Goal: Task Accomplishment & Management: Use online tool/utility

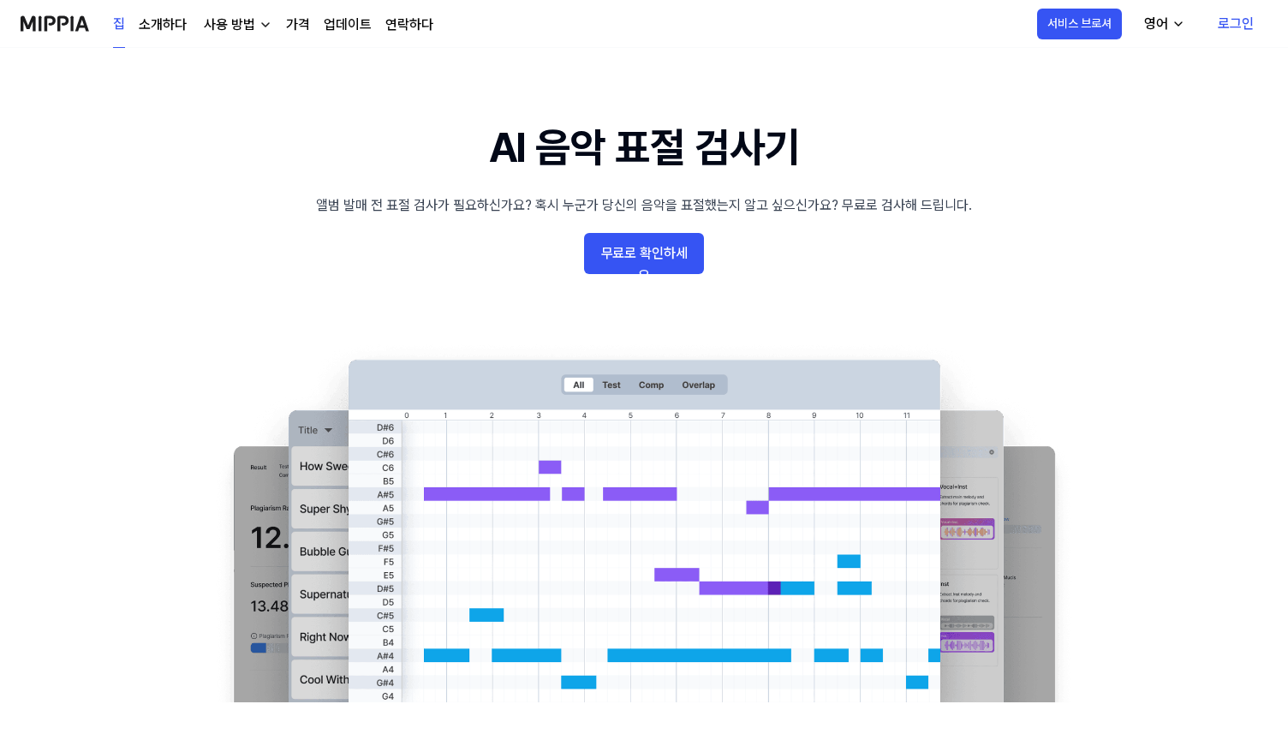
click at [664, 260] on font "무료로 확인하세요" at bounding box center [644, 264] width 86 height 39
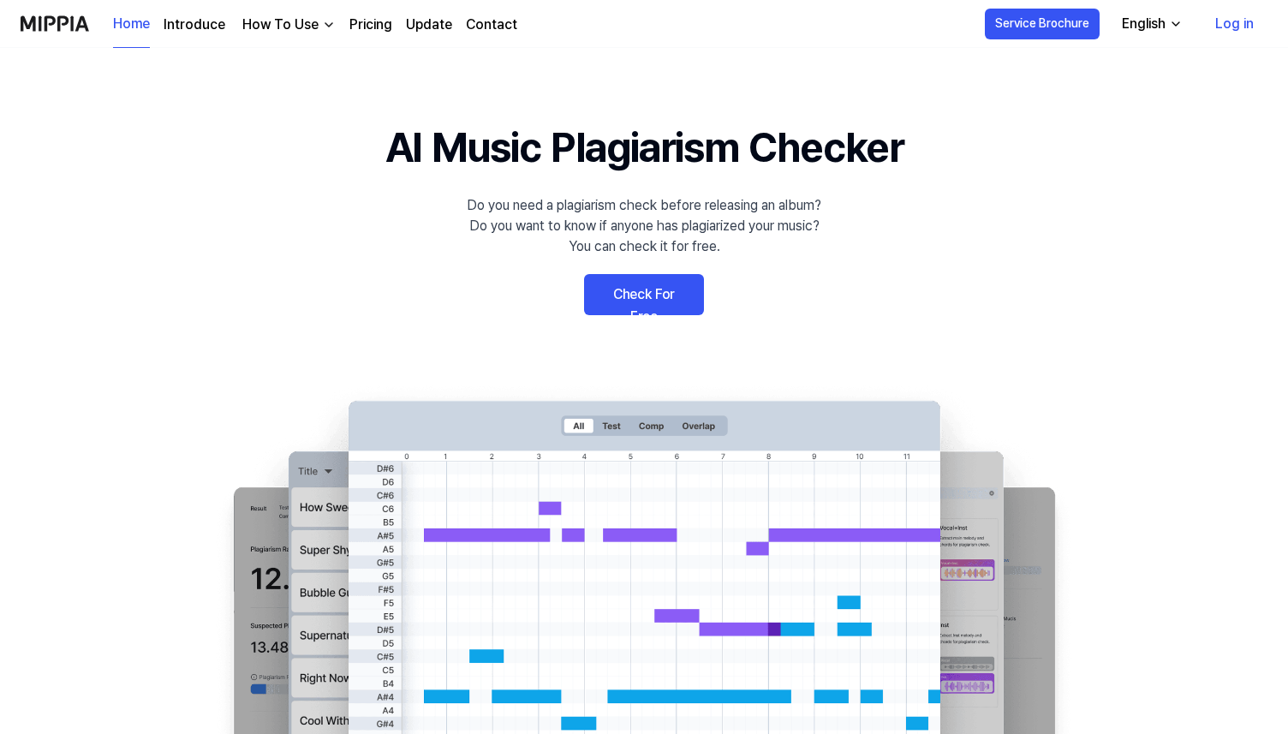
click at [660, 301] on link "Check For Free" at bounding box center [644, 294] width 120 height 41
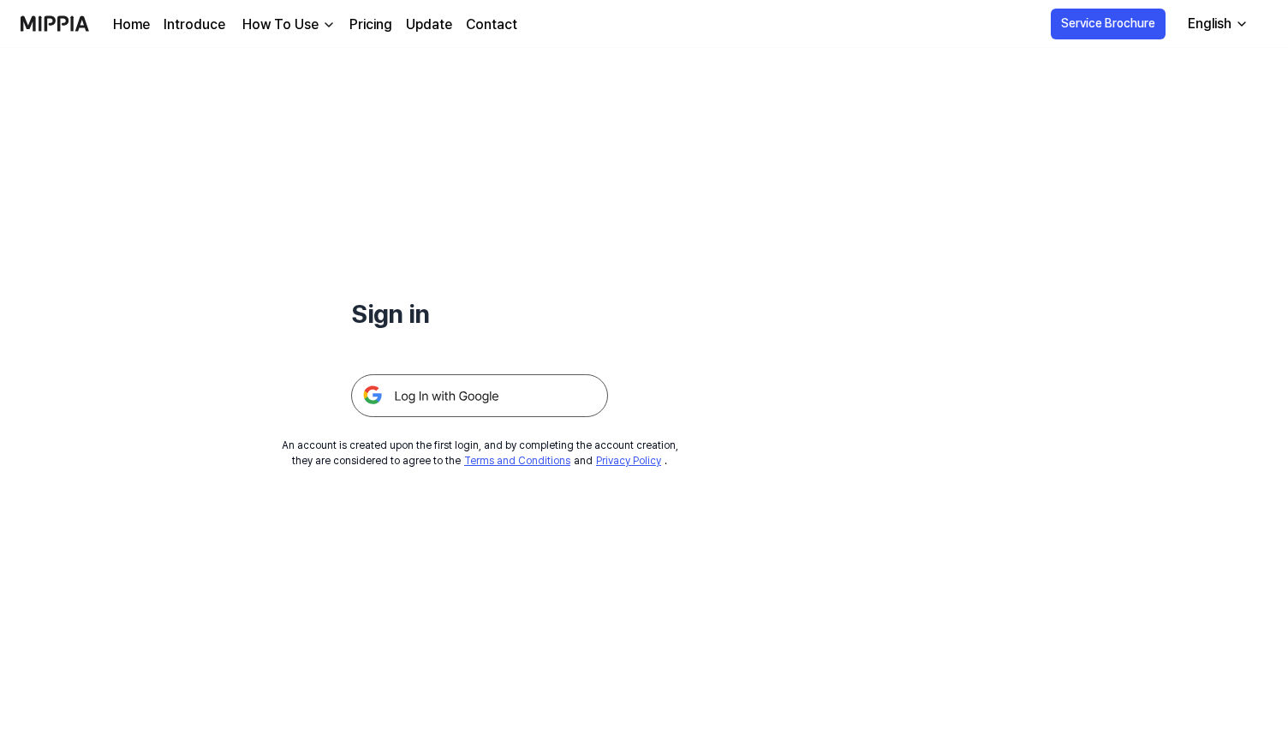
click at [471, 402] on img at bounding box center [479, 395] width 257 height 43
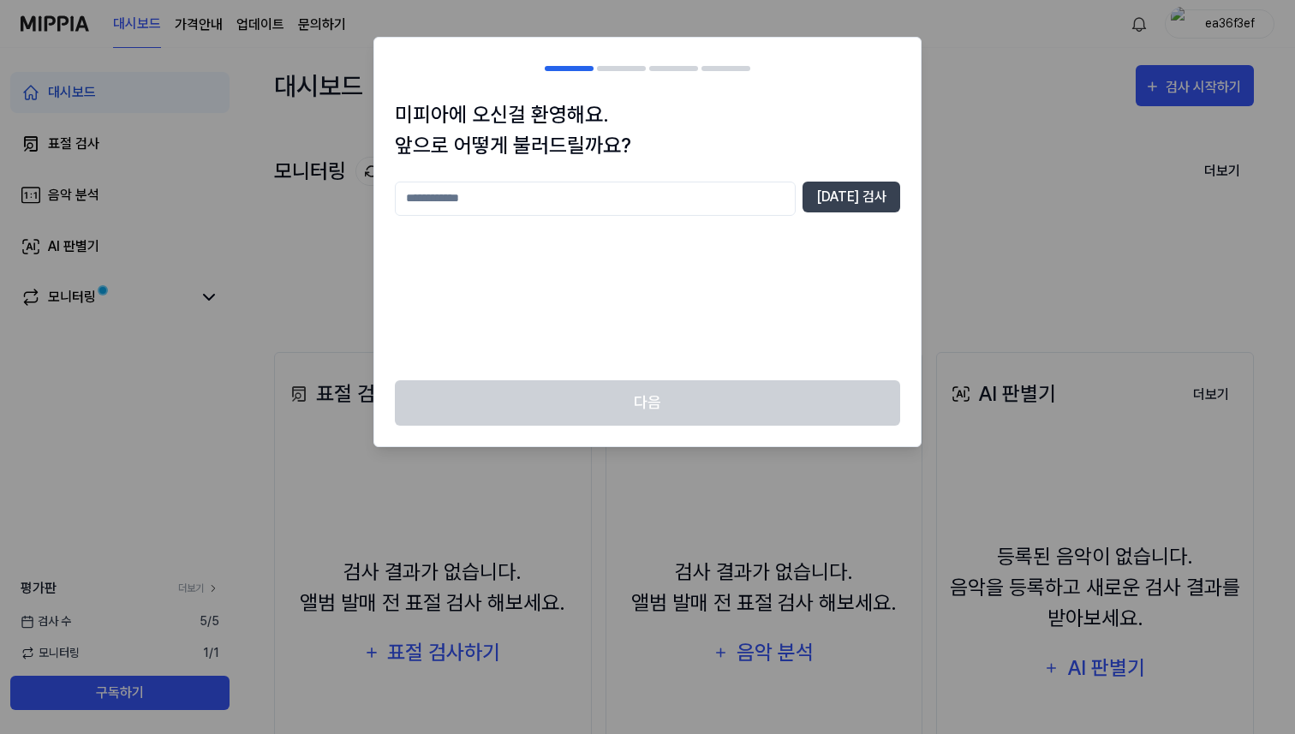
click at [479, 128] on h1 "미피아에 오신걸 환영해요. 앞으로 어떻게 불러드릴까요?" at bounding box center [647, 130] width 505 height 62
click at [523, 202] on input "text" at bounding box center [595, 199] width 401 height 34
type input "*****"
click at [914, 183] on div "미피아에 오신걸 환영해요. 앞으로 어떻게 불러드릴까요? ***** 중복 검사" at bounding box center [647, 239] width 546 height 281
click at [873, 193] on button "중복 검사" at bounding box center [851, 197] width 98 height 31
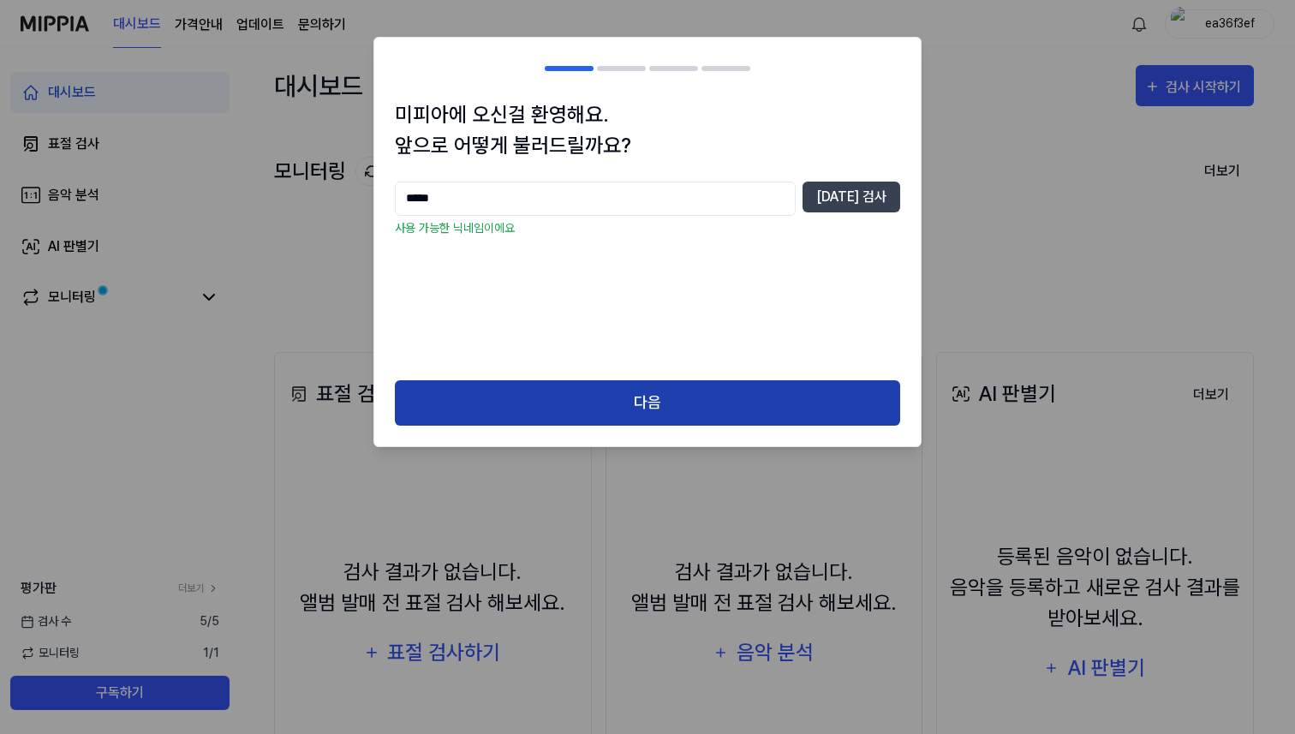
click at [775, 402] on button "다음" at bounding box center [647, 402] width 505 height 45
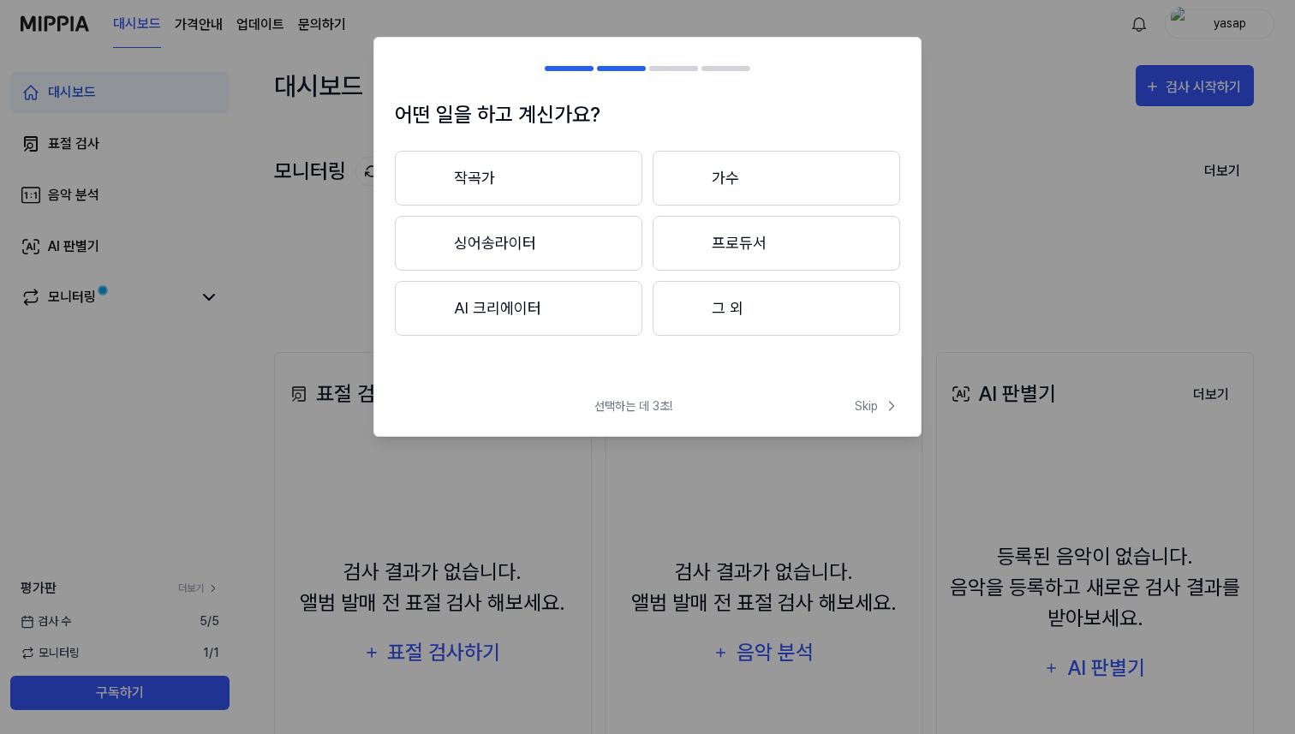
click at [718, 308] on button "그 외" at bounding box center [775, 308] width 247 height 55
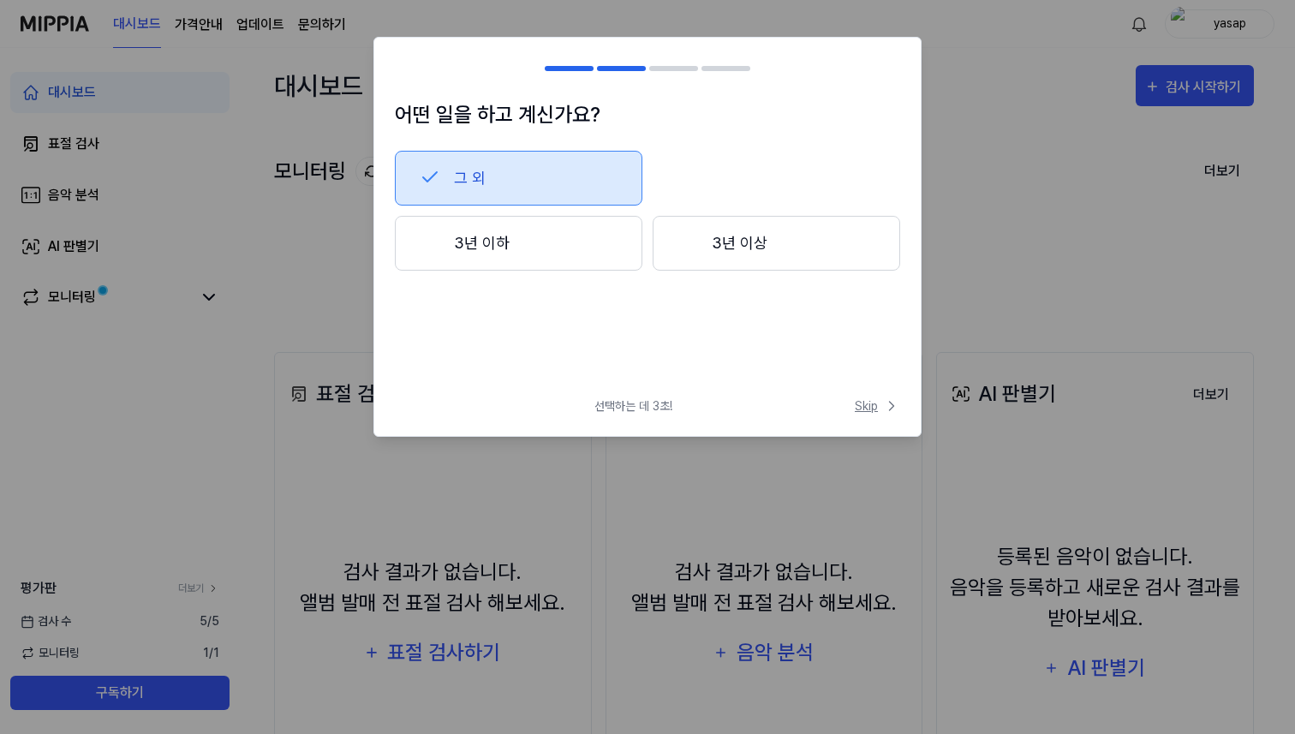
click at [863, 408] on span "Skip" at bounding box center [877, 406] width 45 height 18
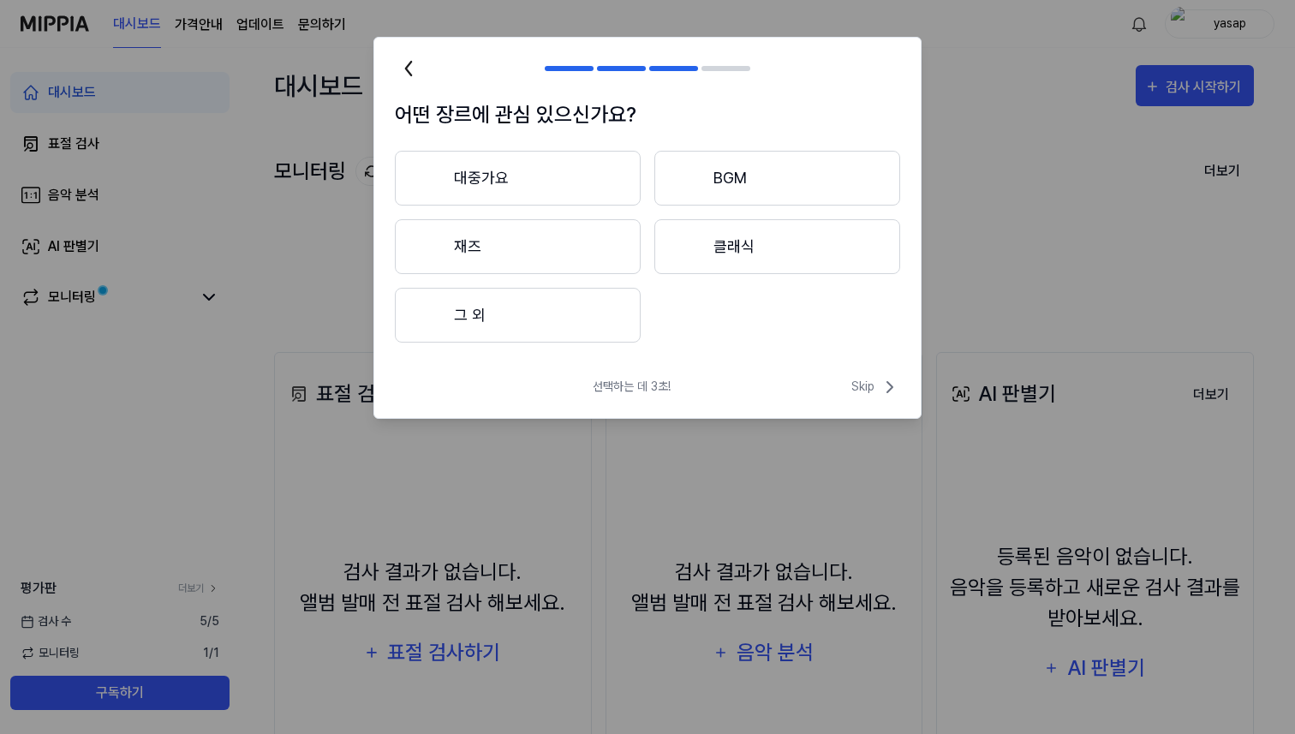
click at [572, 320] on button "그 외" at bounding box center [518, 315] width 246 height 55
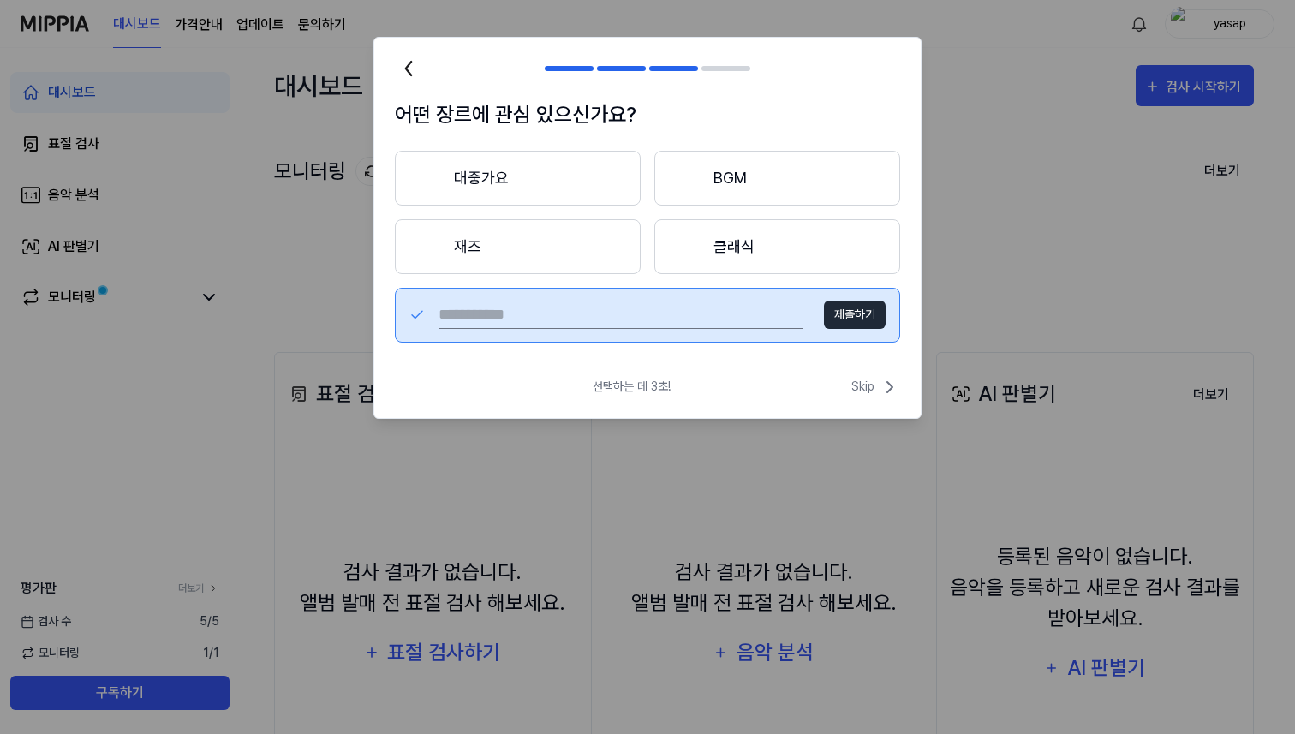
click at [541, 196] on button "대중가요" at bounding box center [518, 178] width 246 height 55
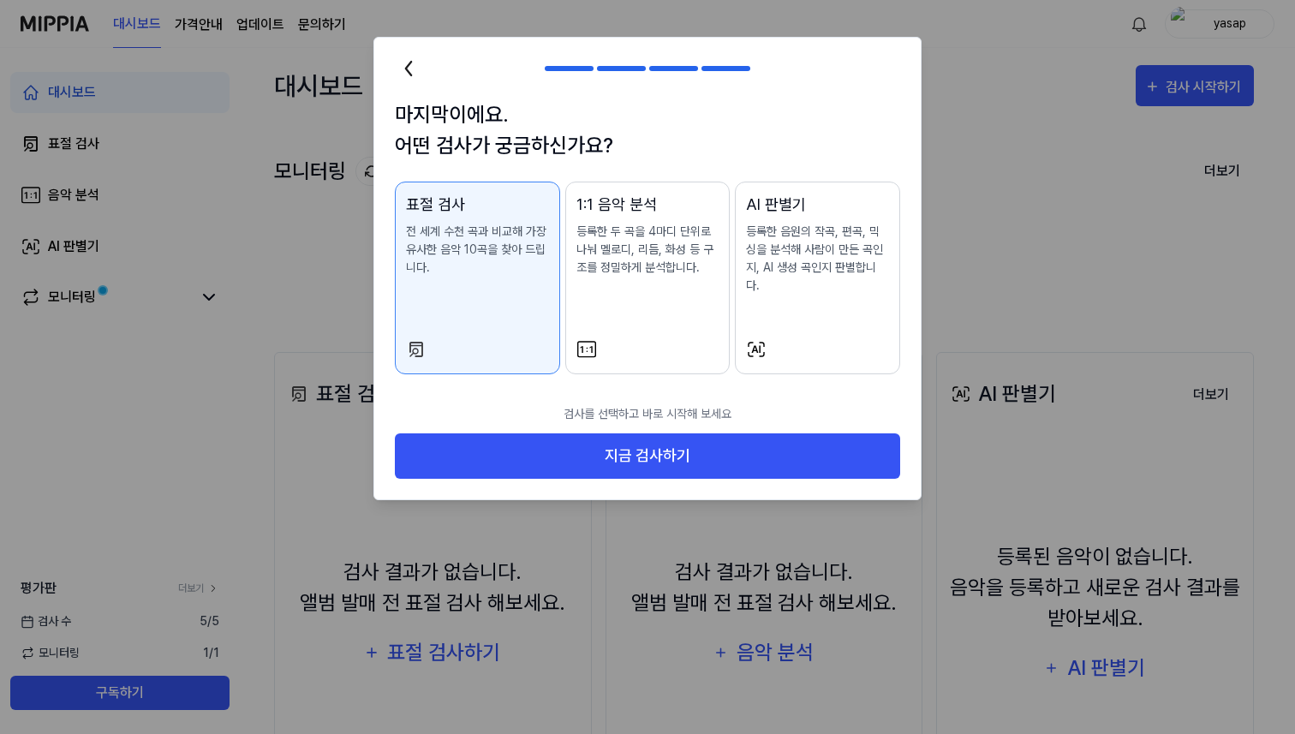
click at [807, 308] on div "AI 판별기 등록한 음원의 작곡, 편곡, 믹싱을 분석해 사람이 만든 곡인지, AI 생성 곡인지 판별합니다." at bounding box center [817, 261] width 143 height 136
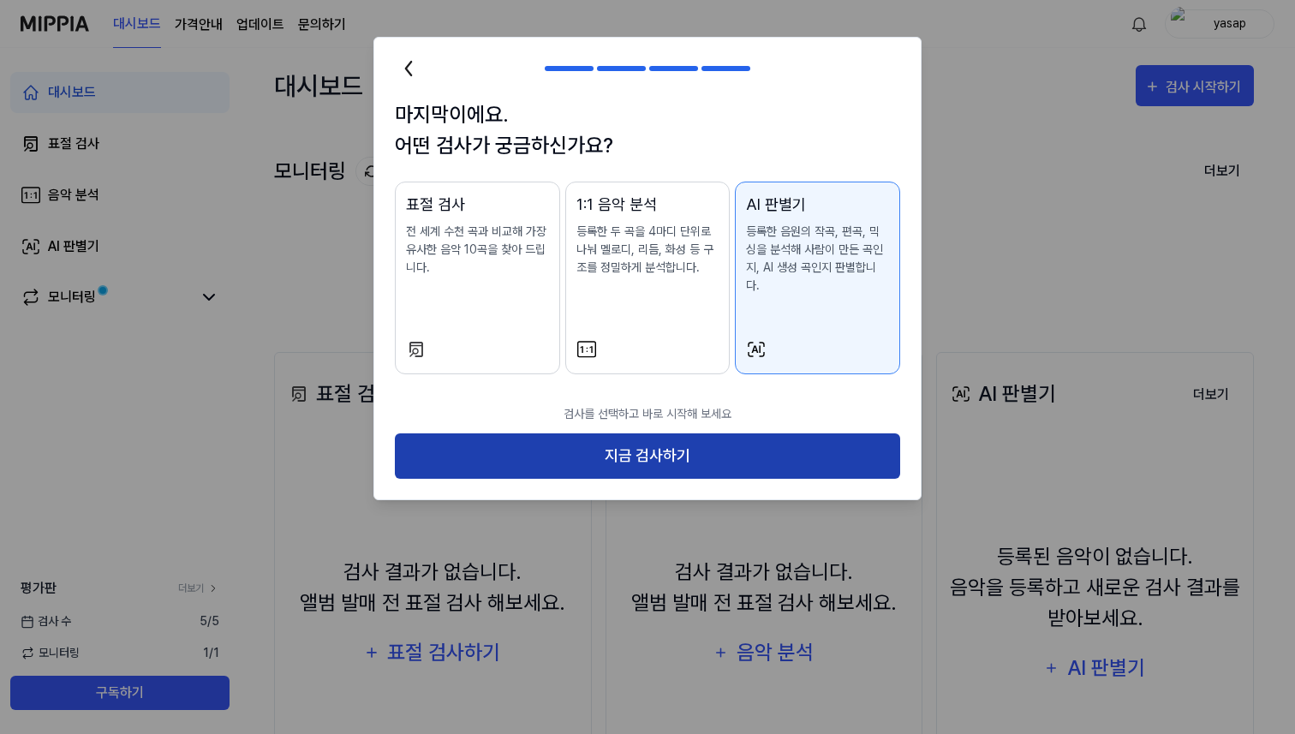
click at [689, 443] on button "지금 검사하기" at bounding box center [647, 455] width 505 height 45
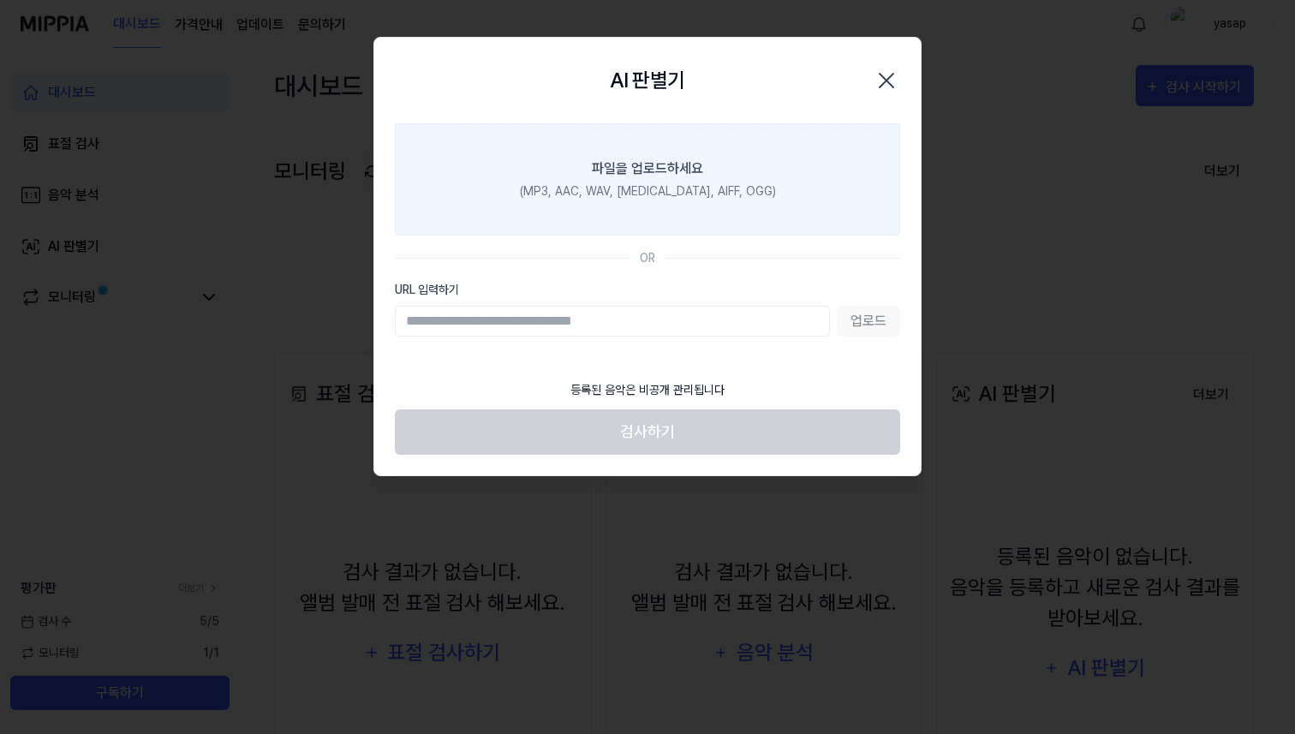
click at [751, 196] on label "파일을 업로드하세요 (MP3, AAC, WAV, FLAC, AIFF, OGG)" at bounding box center [647, 179] width 505 height 112
click at [0, 0] on input "파일을 업로드하세요 (MP3, AAC, WAV, FLAC, AIFF, OGG)" at bounding box center [0, 0] width 0 height 0
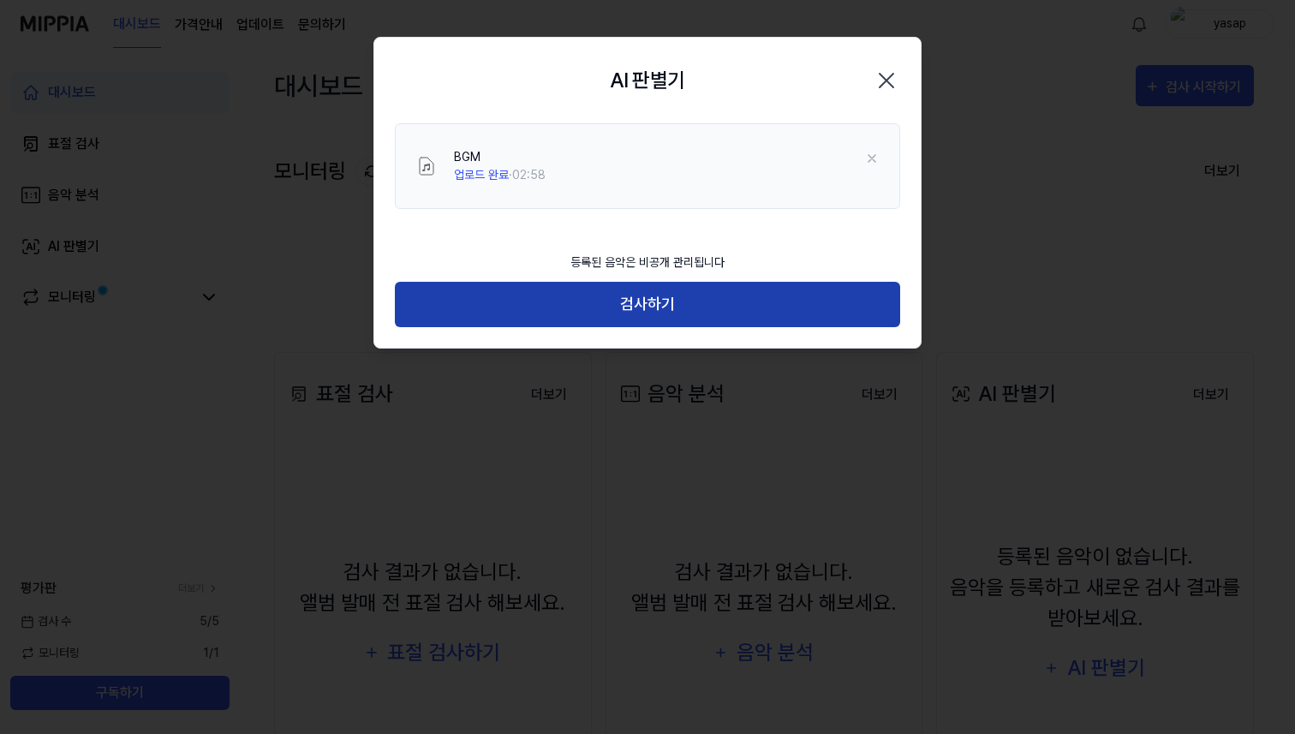
click at [607, 302] on button "검사하기" at bounding box center [647, 304] width 505 height 45
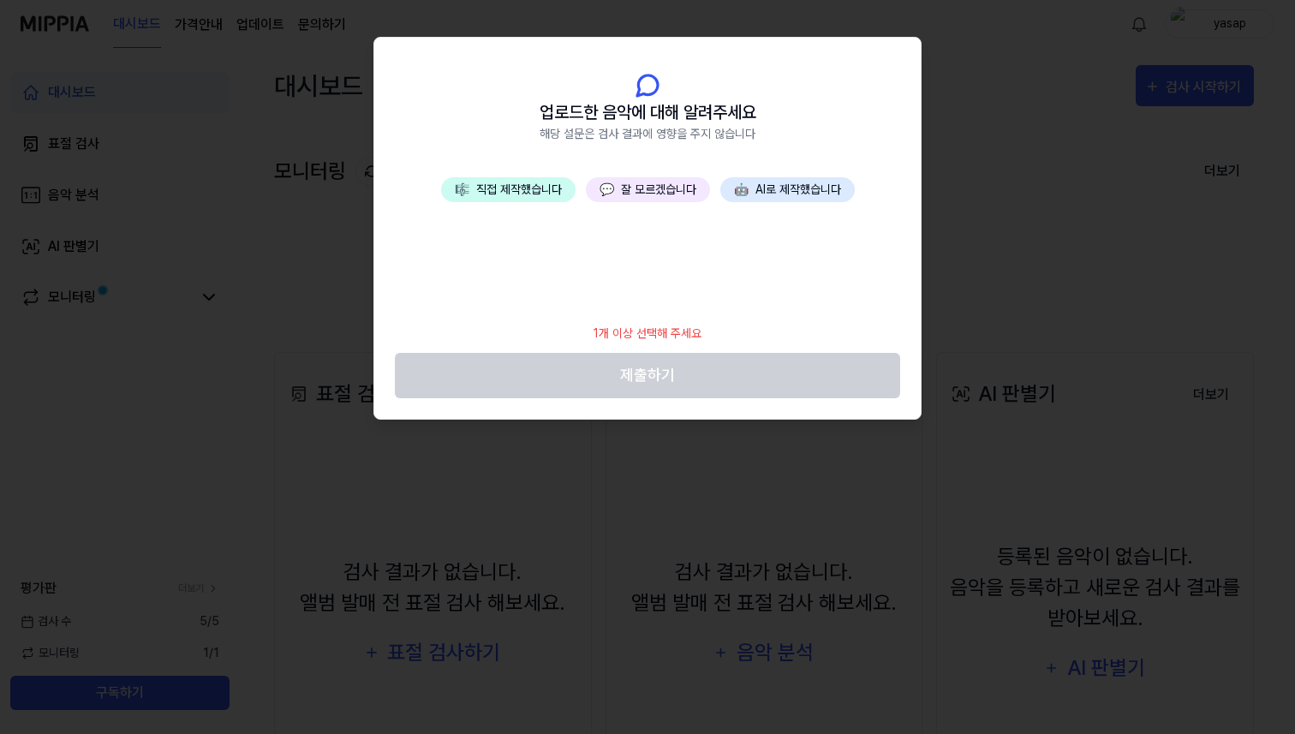
click at [628, 193] on button "💬 잘 모르겠습니다" at bounding box center [648, 189] width 124 height 25
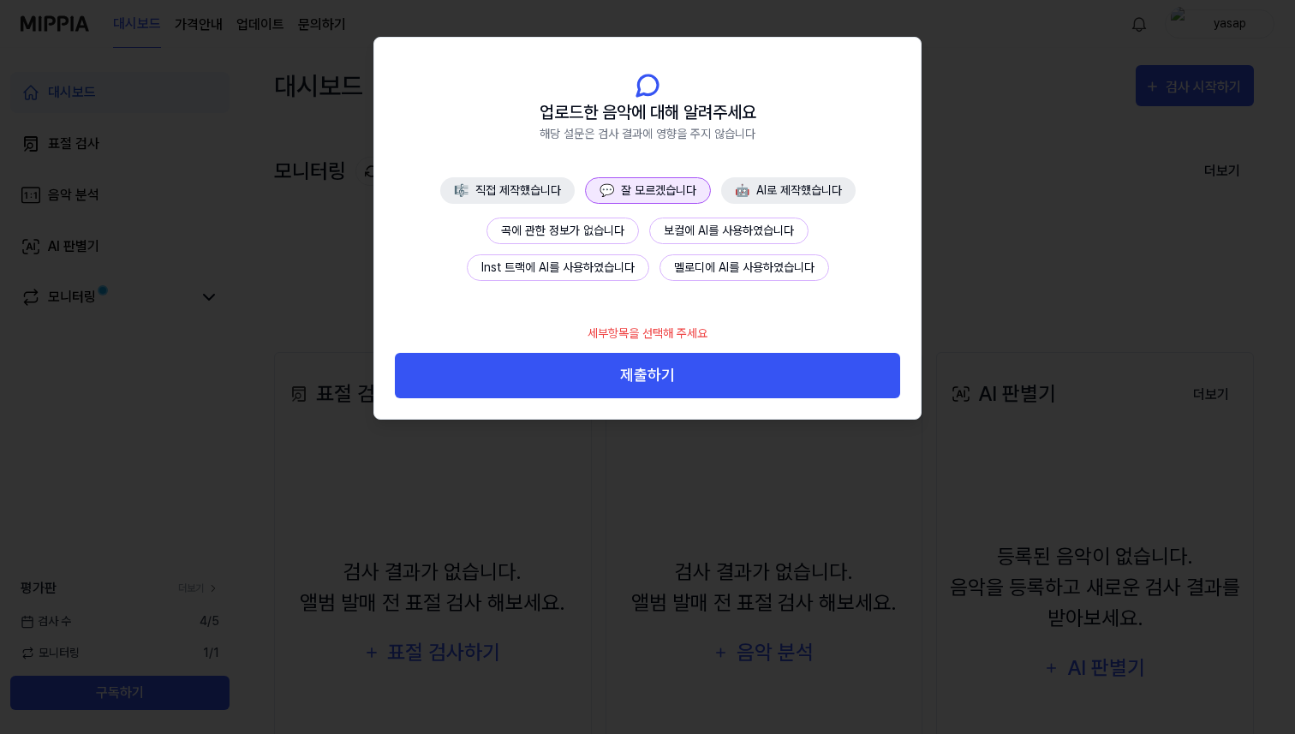
click at [577, 237] on button "곡에 관한 정보가 없습니다" at bounding box center [562, 230] width 152 height 27
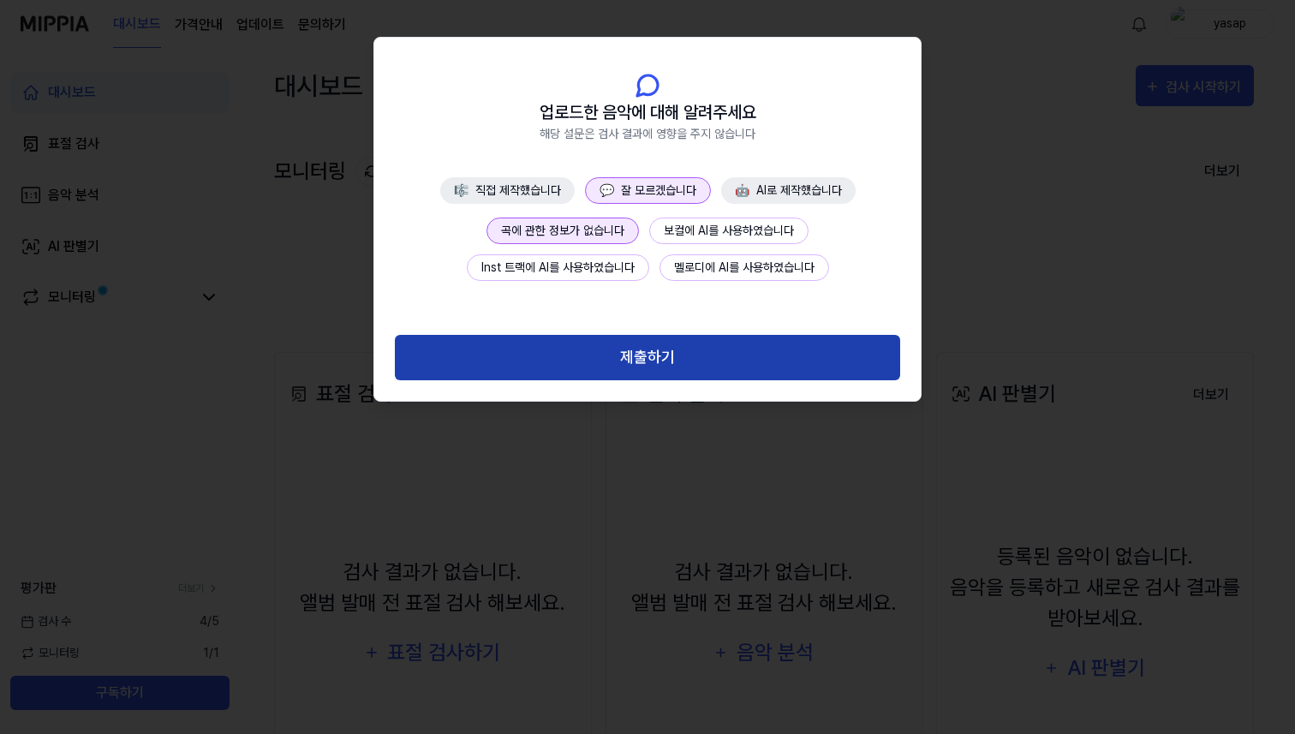
click at [632, 367] on button "제출하기" at bounding box center [647, 357] width 505 height 45
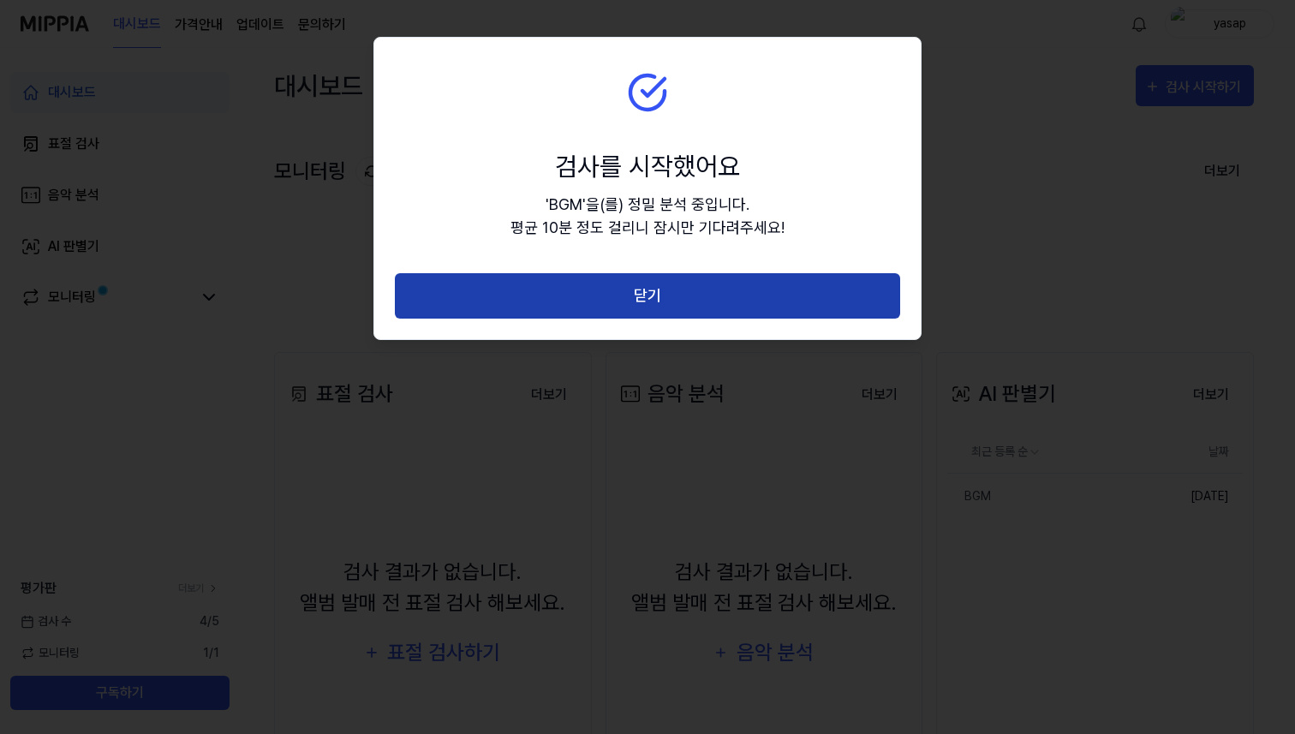
click at [675, 304] on button "닫기" at bounding box center [647, 295] width 505 height 45
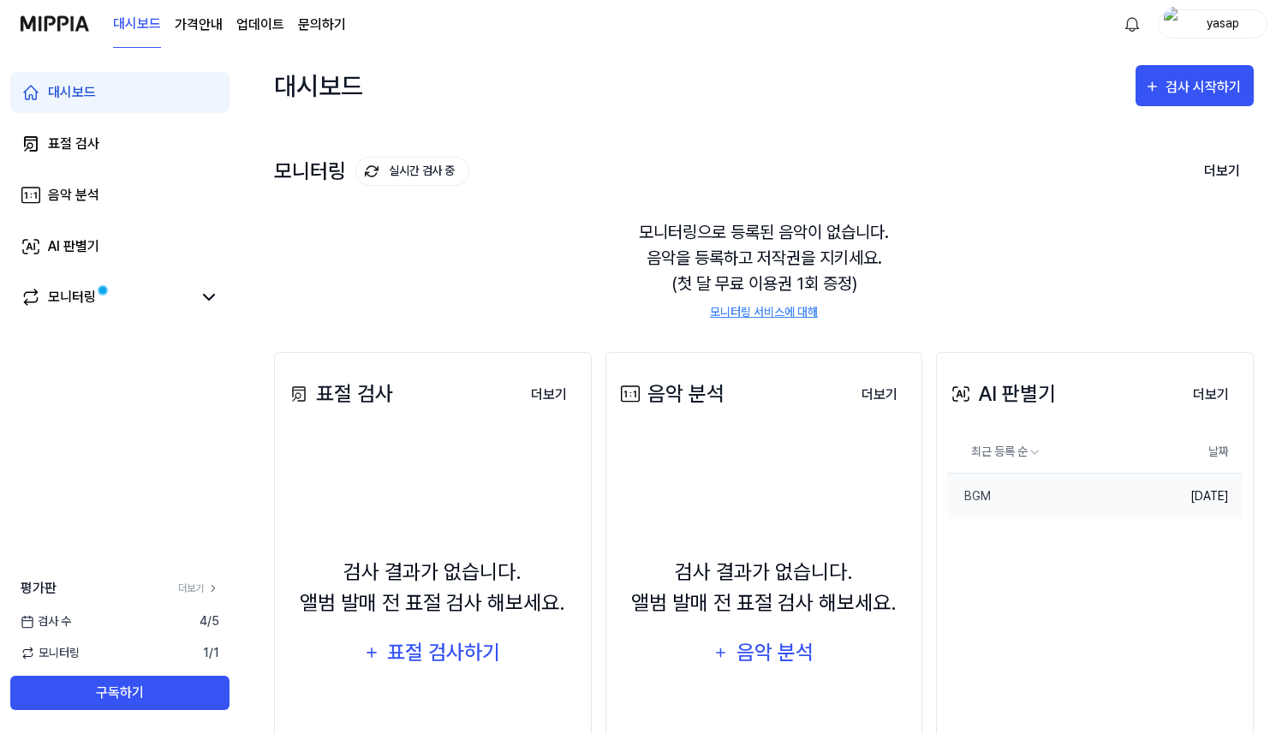
click at [1200, 500] on td "2025.08.28." at bounding box center [1192, 496] width 99 height 46
click at [1207, 393] on button "더보기" at bounding box center [1210, 395] width 63 height 34
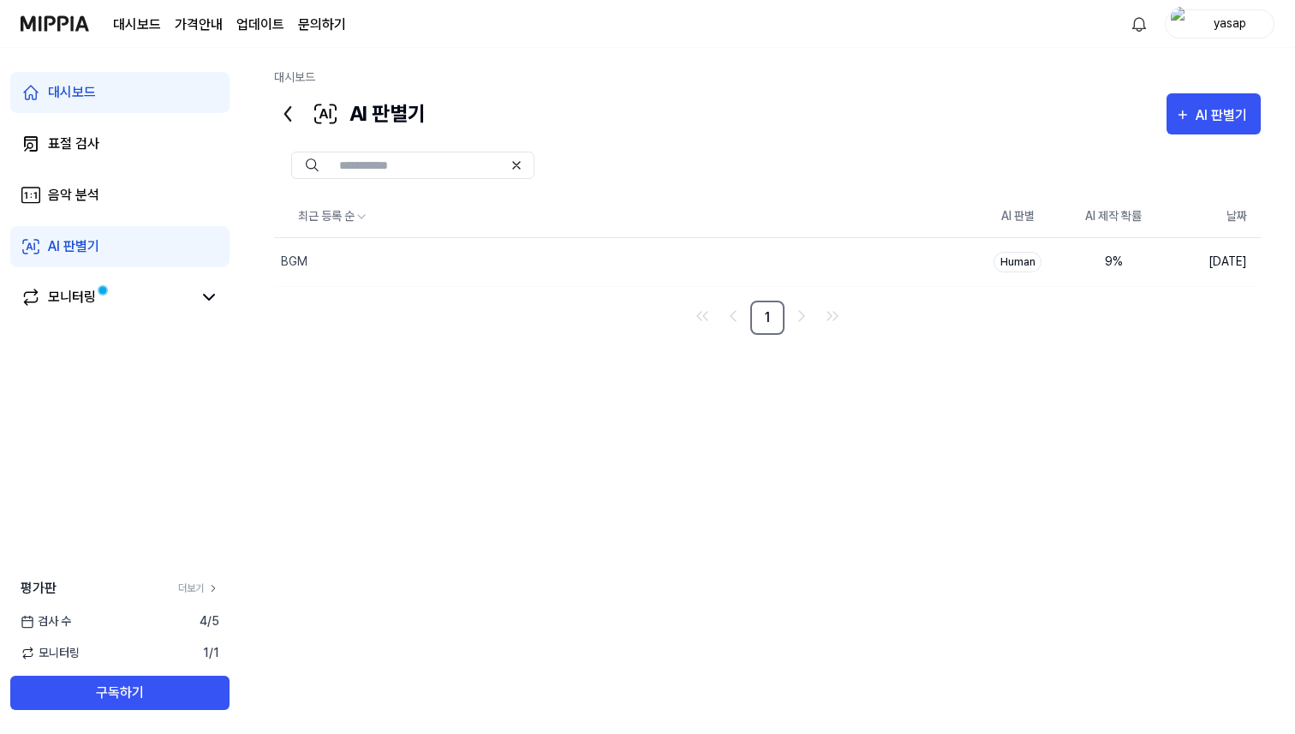
click at [284, 110] on icon at bounding box center [287, 113] width 27 height 27
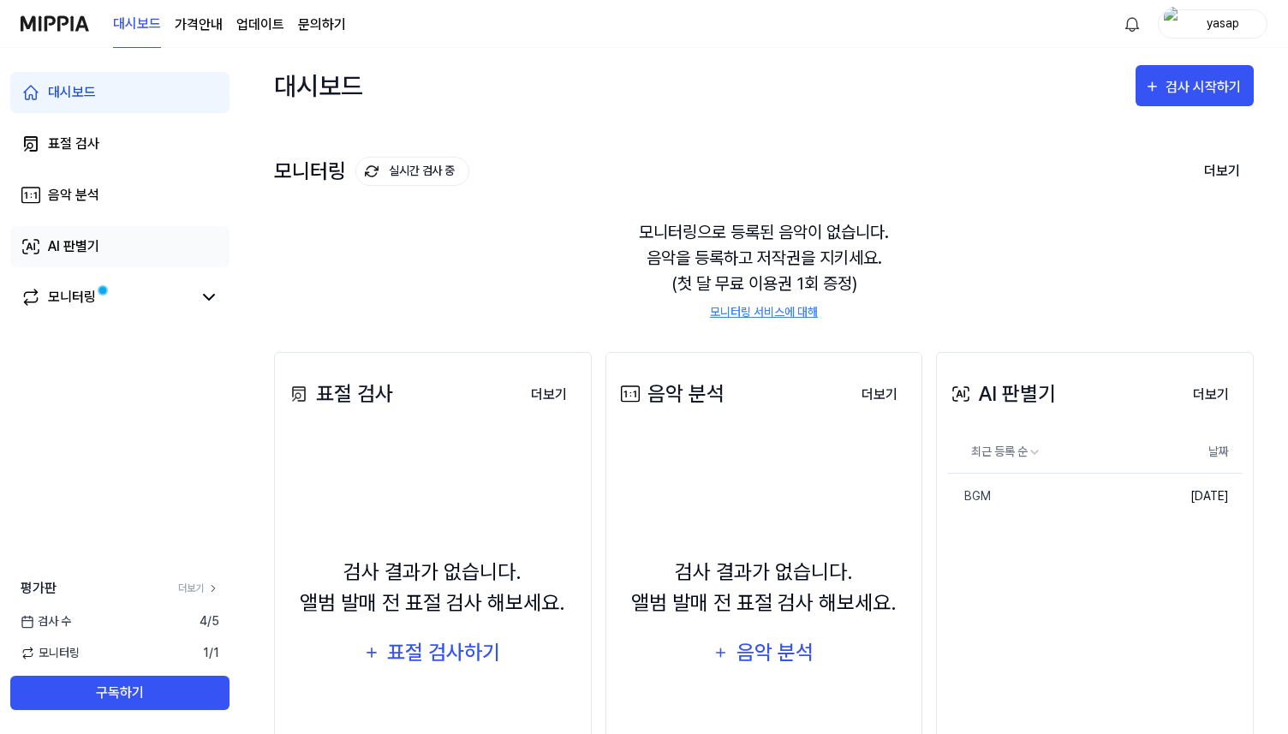
click at [90, 247] on div "AI 판별기" at bounding box center [73, 246] width 51 height 21
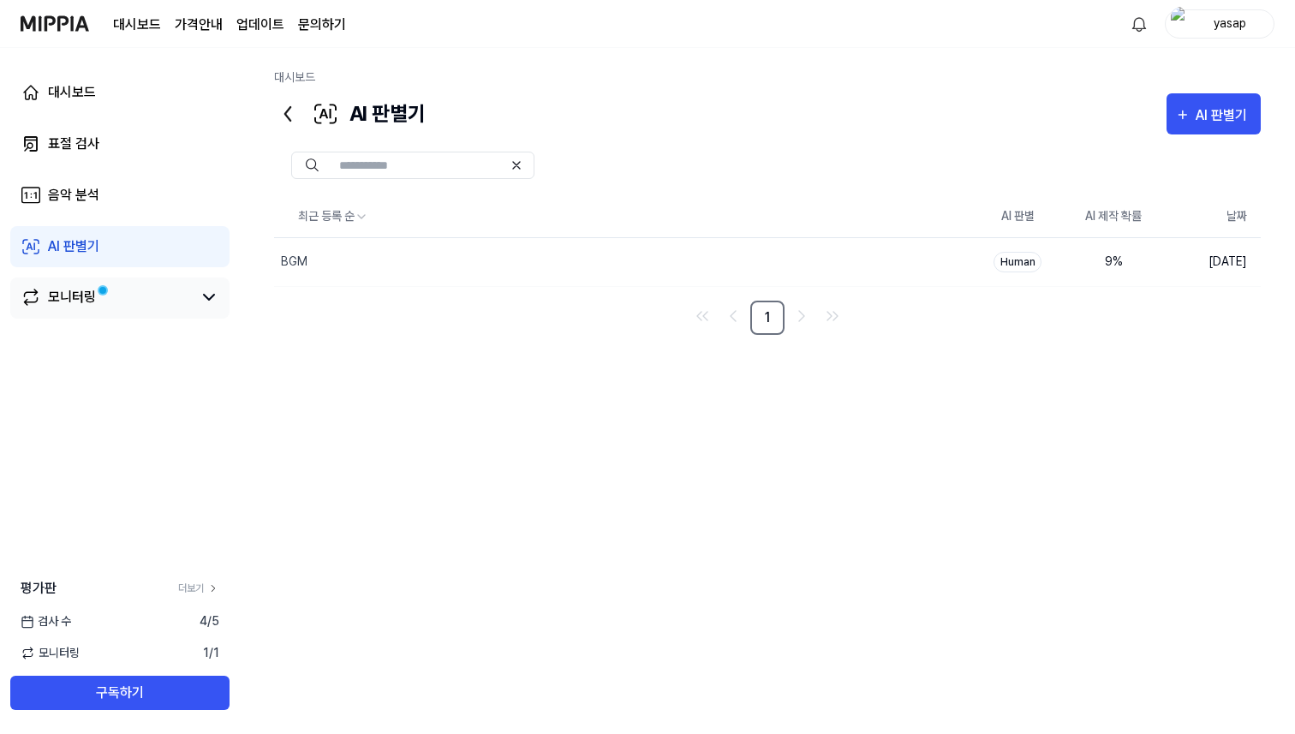
click at [149, 283] on div "모니터링" at bounding box center [119, 297] width 219 height 41
click at [200, 300] on icon at bounding box center [209, 297] width 21 height 21
click at [201, 300] on icon at bounding box center [209, 297] width 21 height 21
click at [158, 249] on link "AI 판별기" at bounding box center [119, 246] width 219 height 41
click at [284, 255] on div "BGM" at bounding box center [294, 262] width 27 height 18
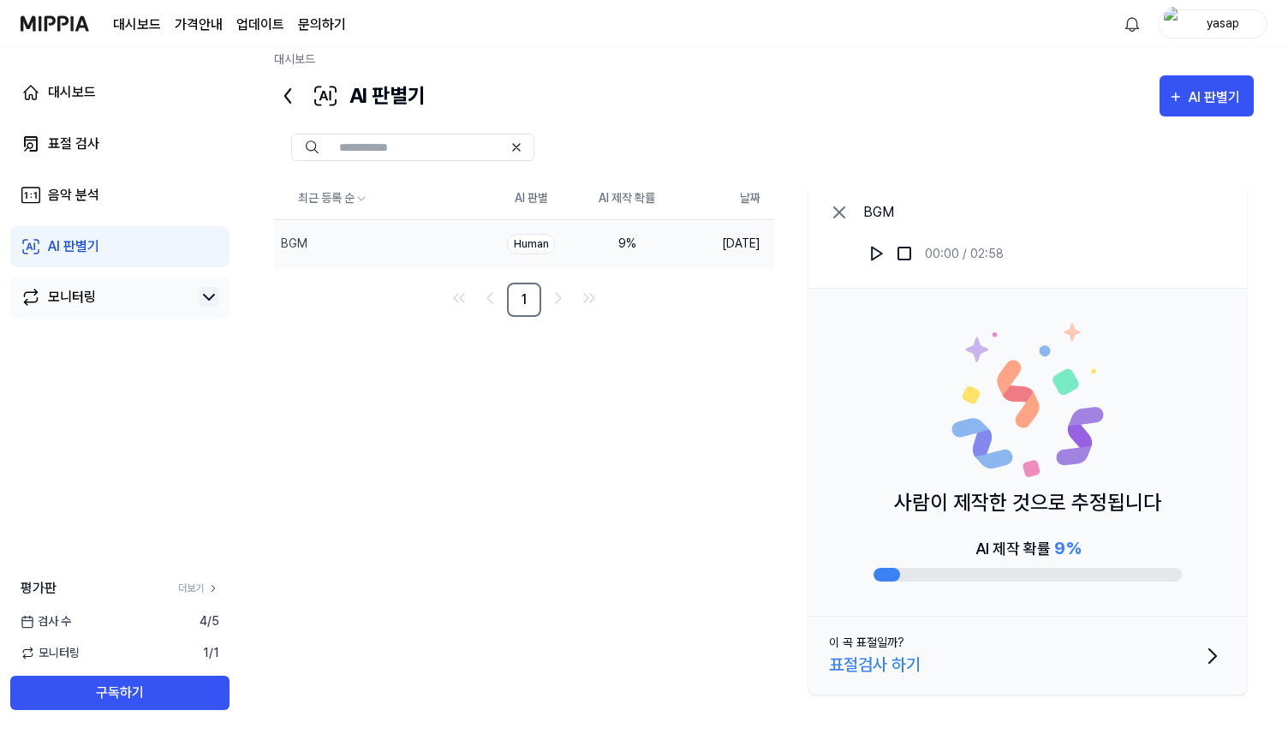
scroll to position [20, 0]
click at [285, 89] on icon at bounding box center [287, 93] width 27 height 27
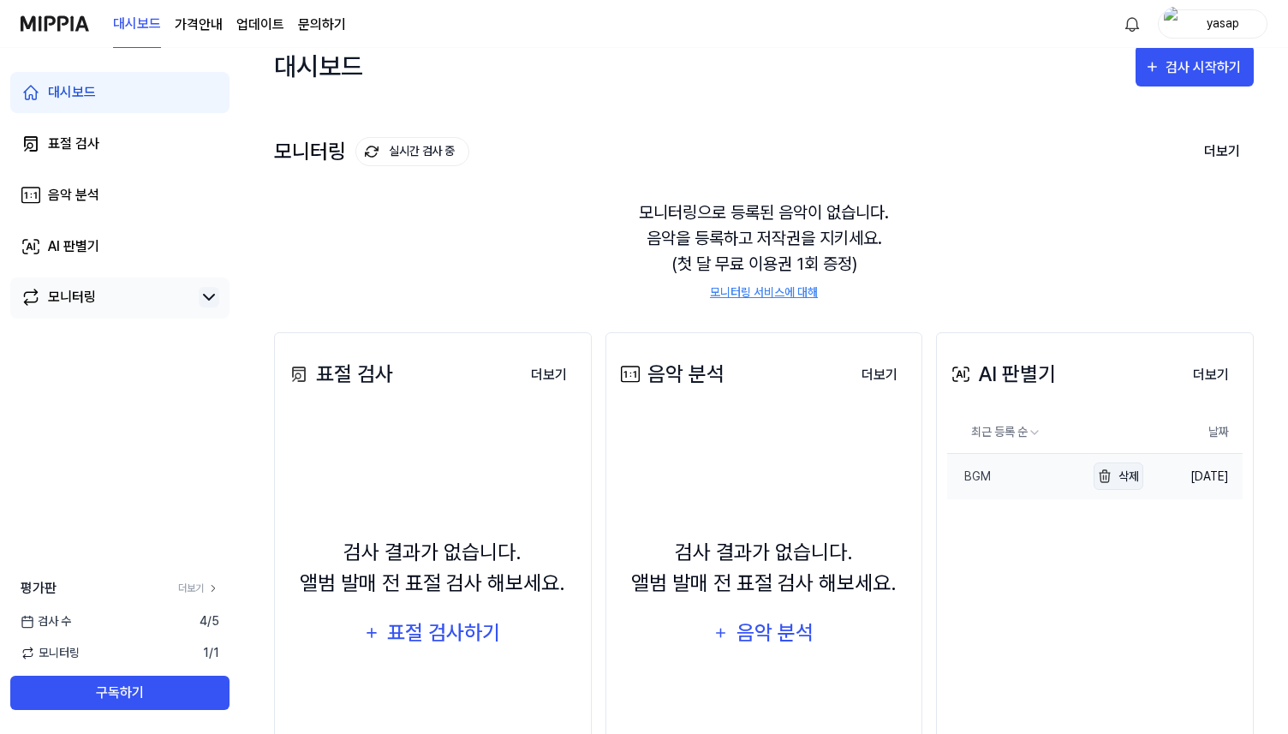
click at [1131, 477] on button "삭제" at bounding box center [1118, 475] width 50 height 27
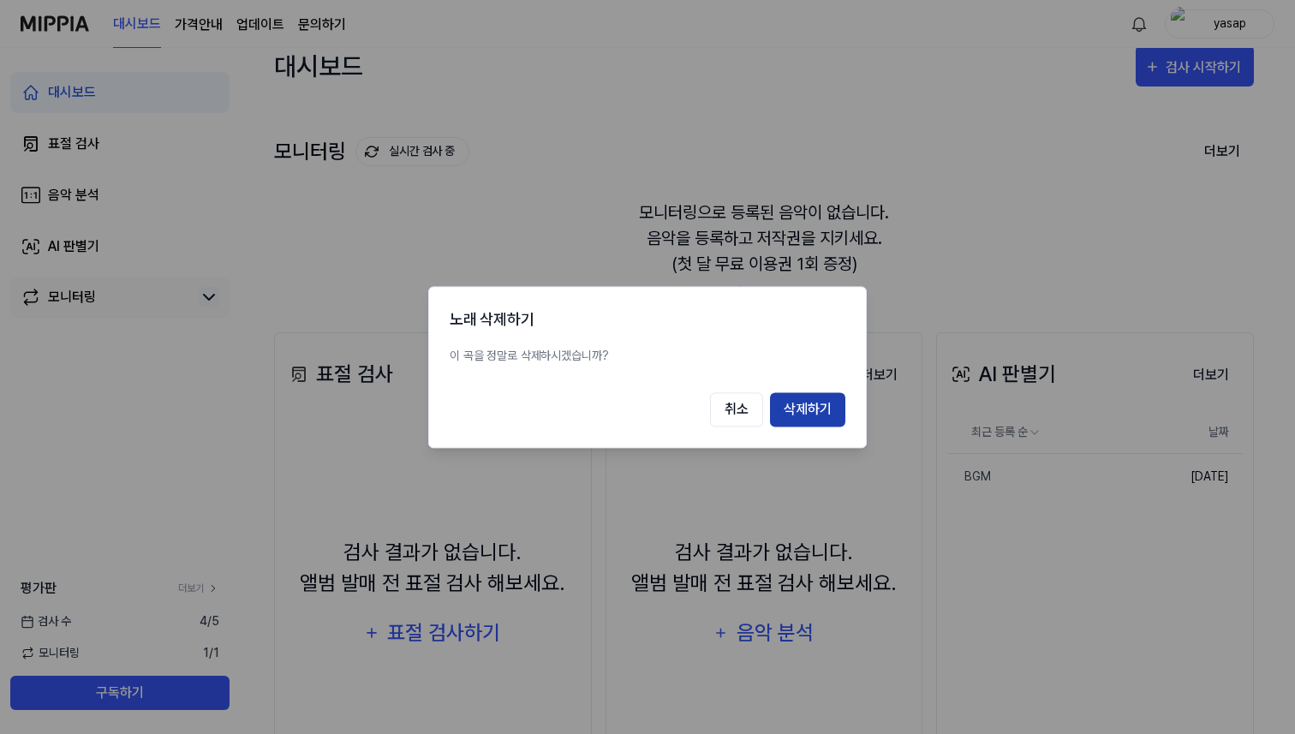
click at [825, 406] on button "삭제하기" at bounding box center [807, 409] width 75 height 34
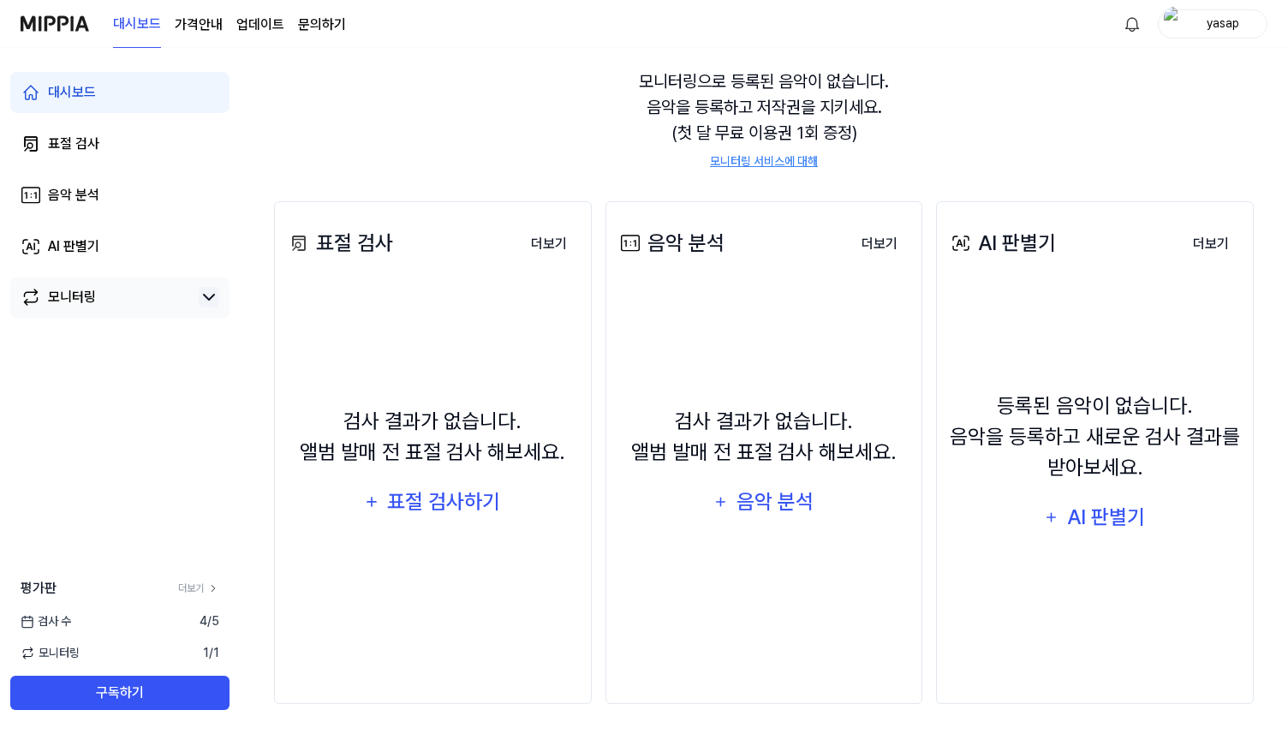
scroll to position [154, 0]
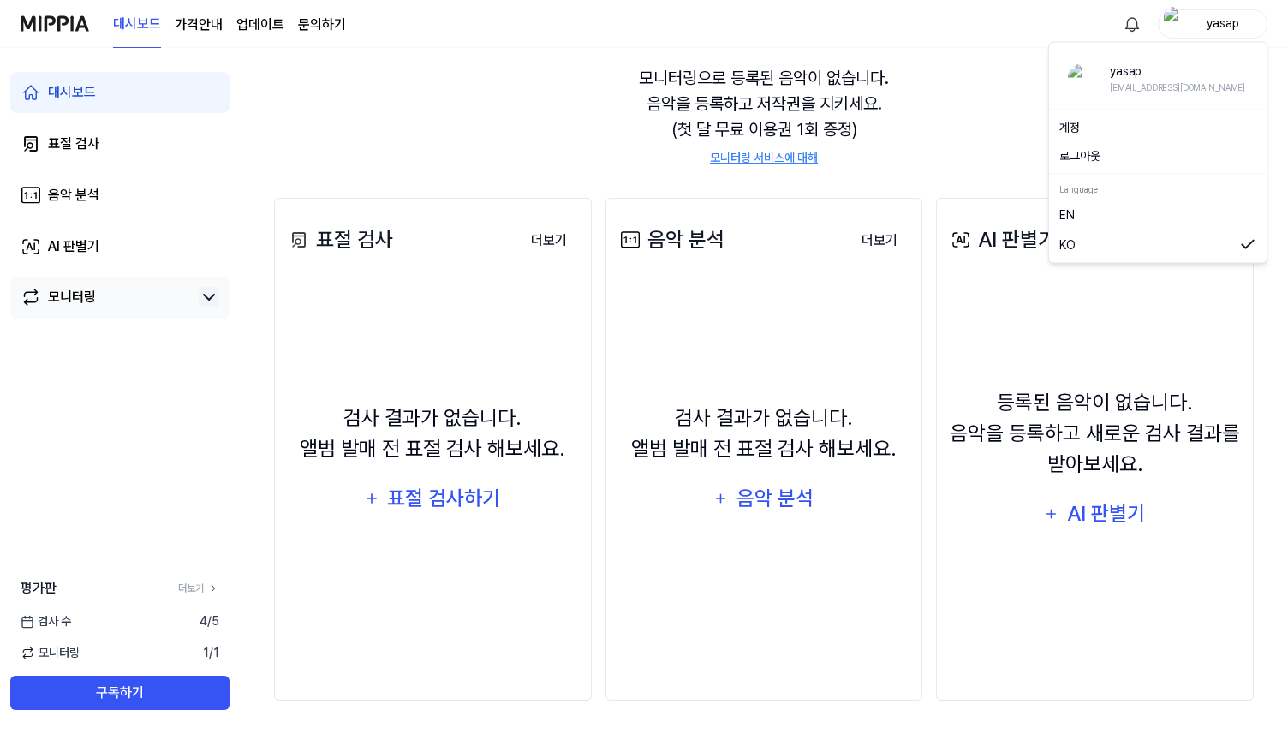
click at [1206, 20] on div "yasap" at bounding box center [1222, 23] width 67 height 19
click at [1159, 164] on button "로그아웃" at bounding box center [1157, 156] width 197 height 18
